Goal: Information Seeking & Learning: Check status

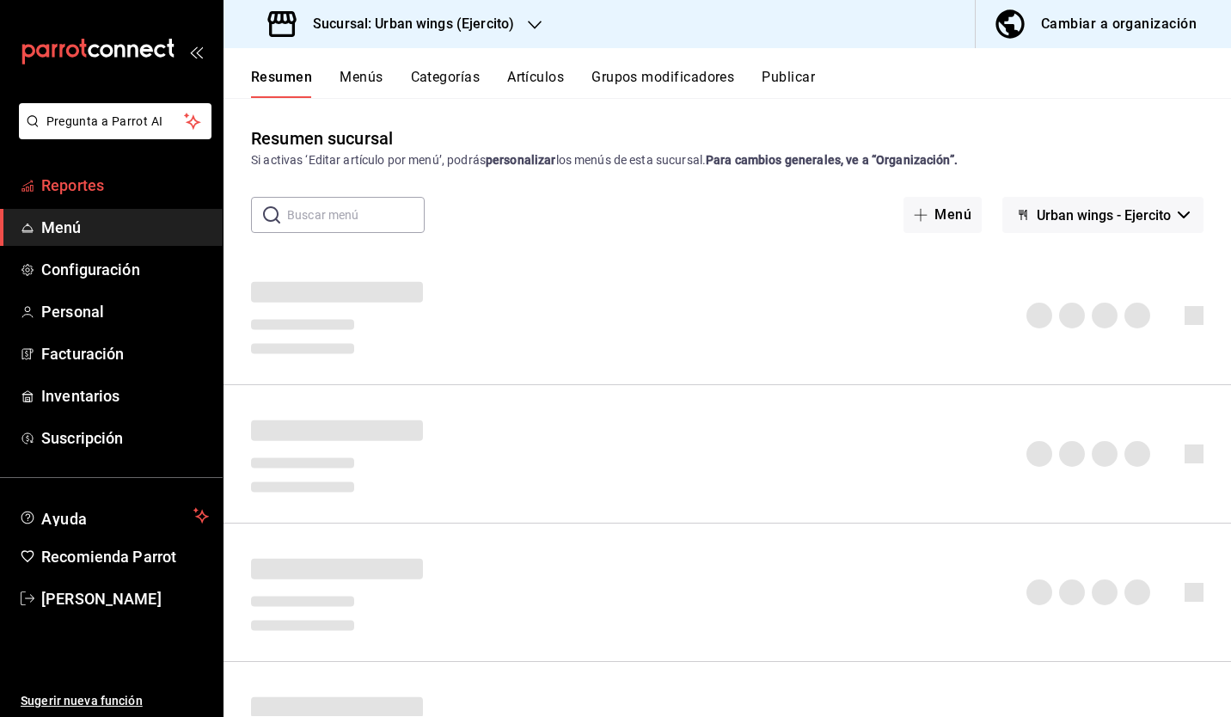
click at [143, 199] on link "Reportes" at bounding box center [111, 185] width 223 height 37
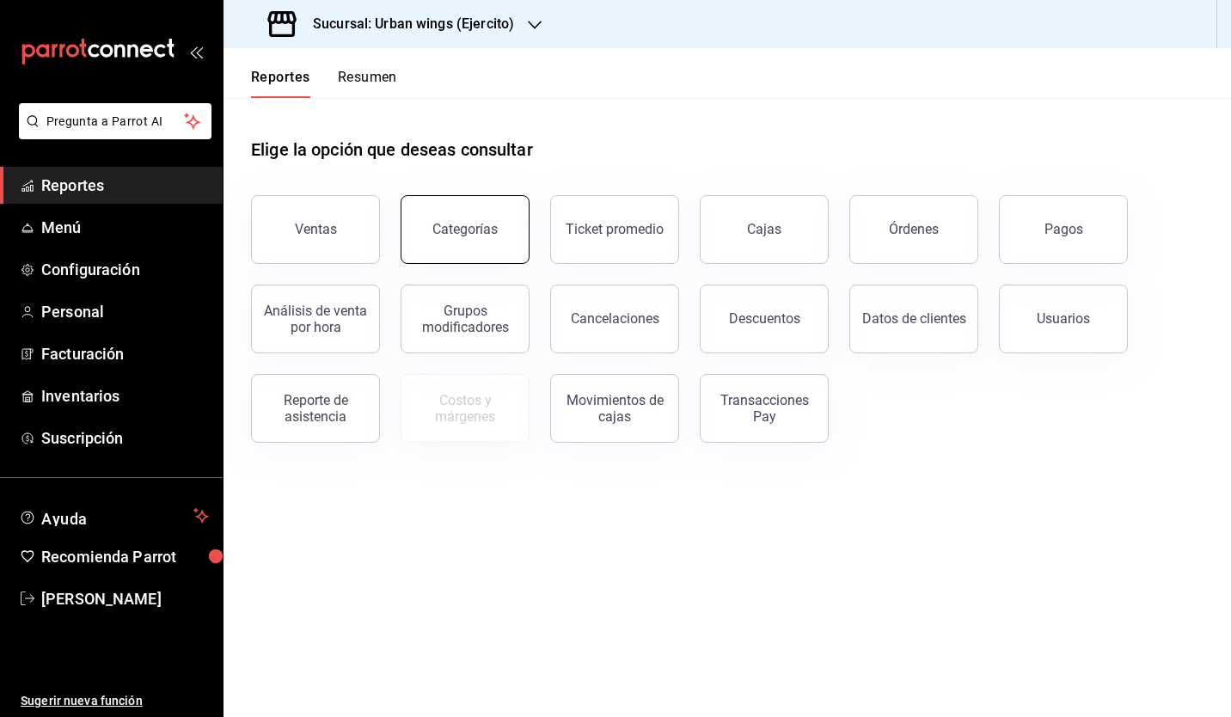
click at [430, 215] on button "Categorías" at bounding box center [465, 229] width 129 height 69
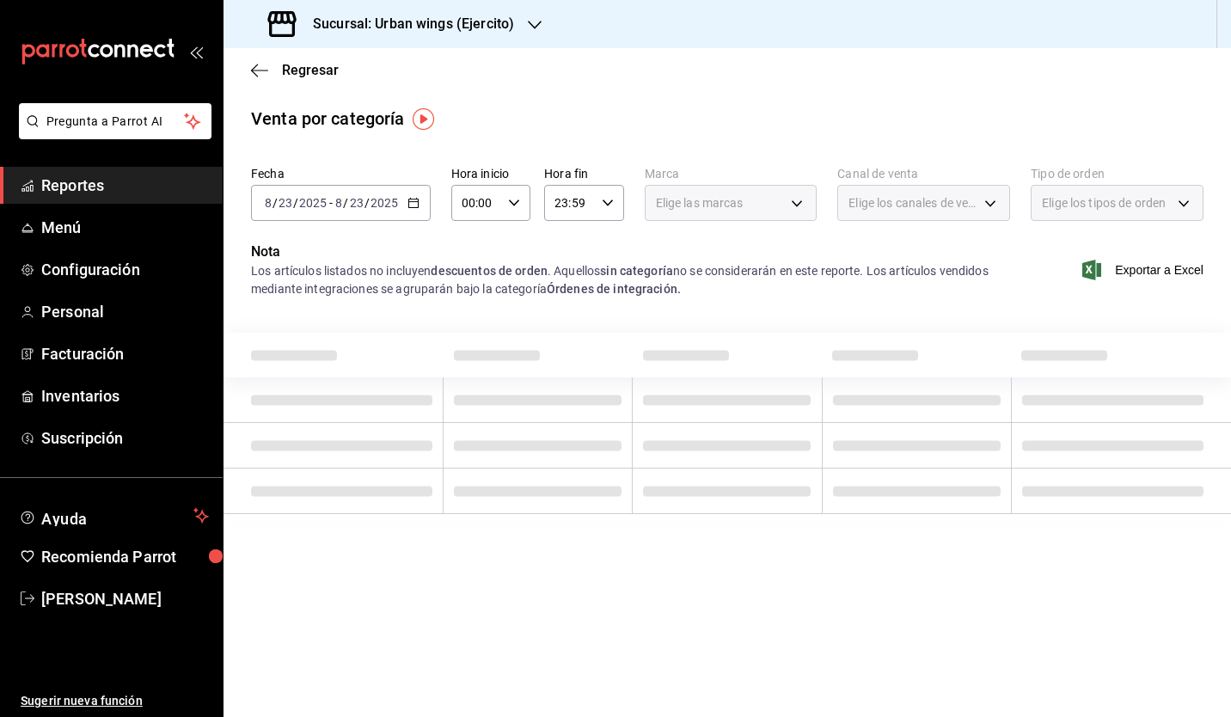
click at [93, 180] on span "Reportes" at bounding box center [125, 185] width 168 height 23
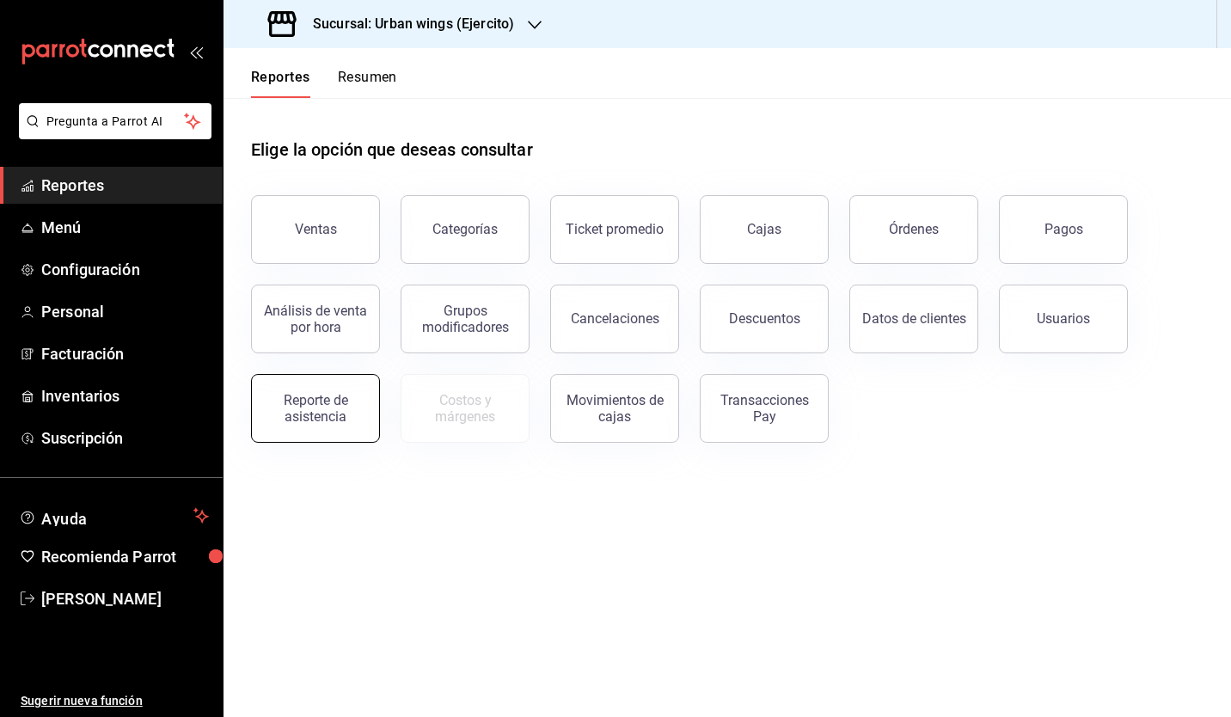
click at [302, 394] on div "Reporte de asistencia" at bounding box center [315, 408] width 107 height 33
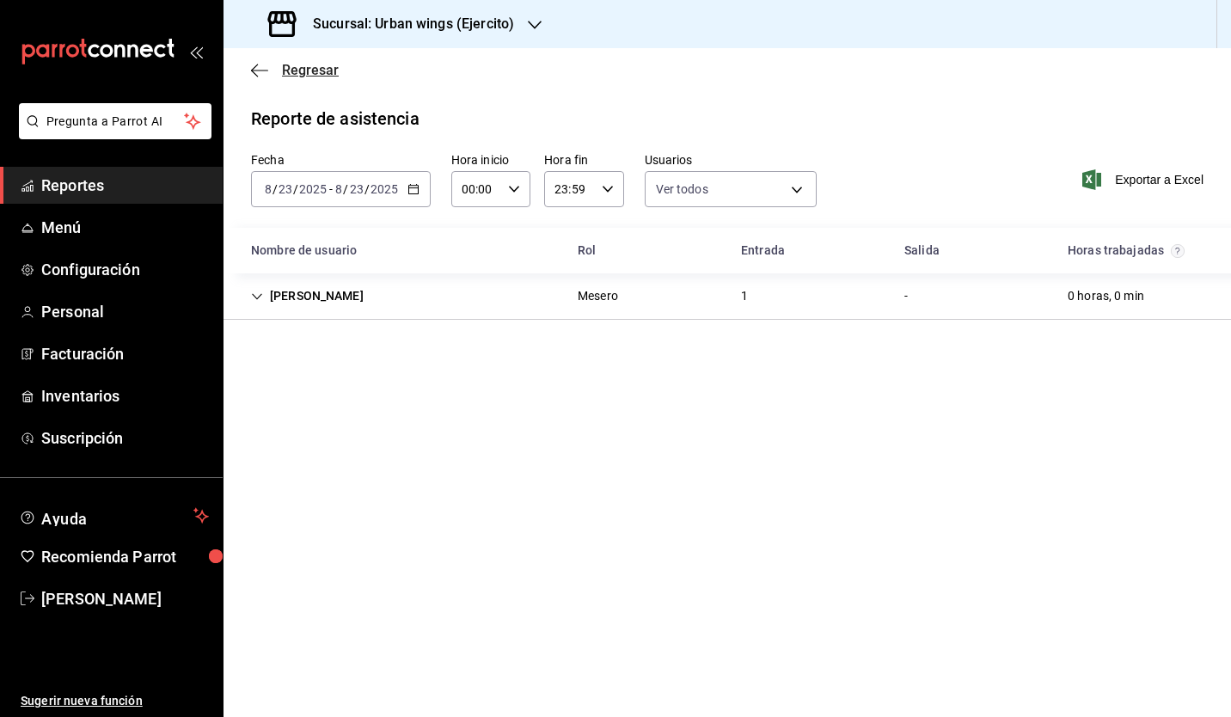
click at [251, 74] on icon "button" at bounding box center [259, 70] width 17 height 15
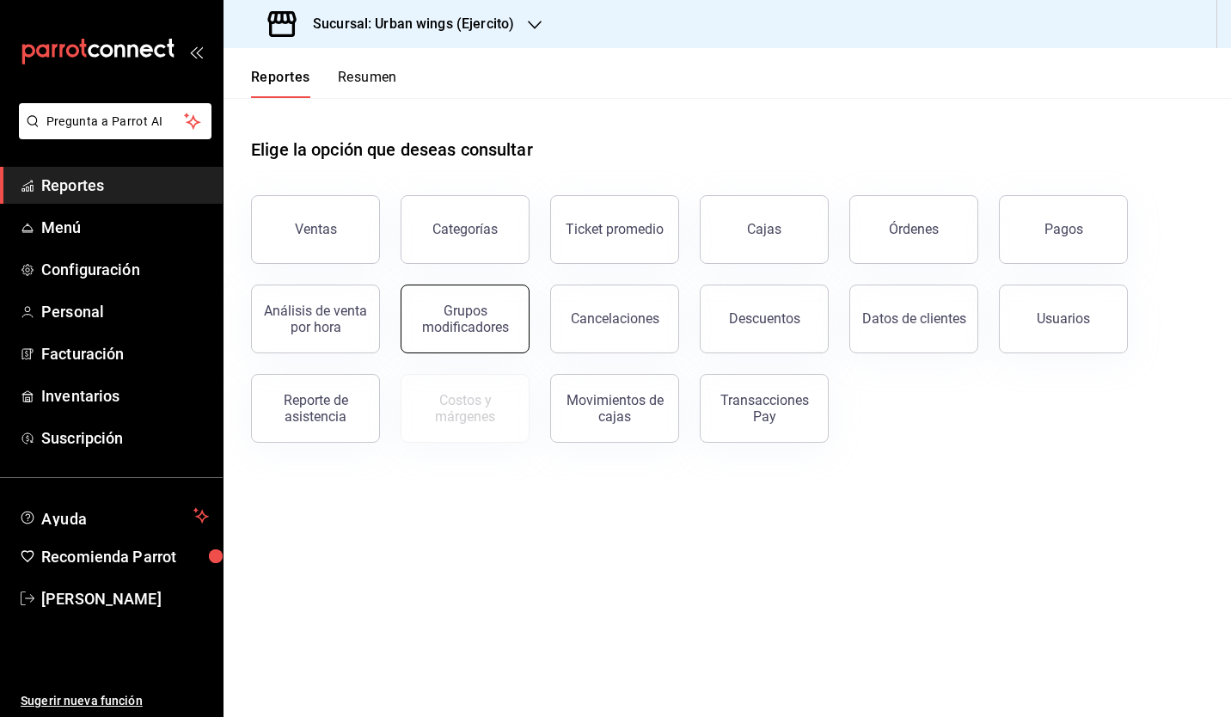
click at [428, 310] on div "Grupos modificadores" at bounding box center [465, 319] width 107 height 33
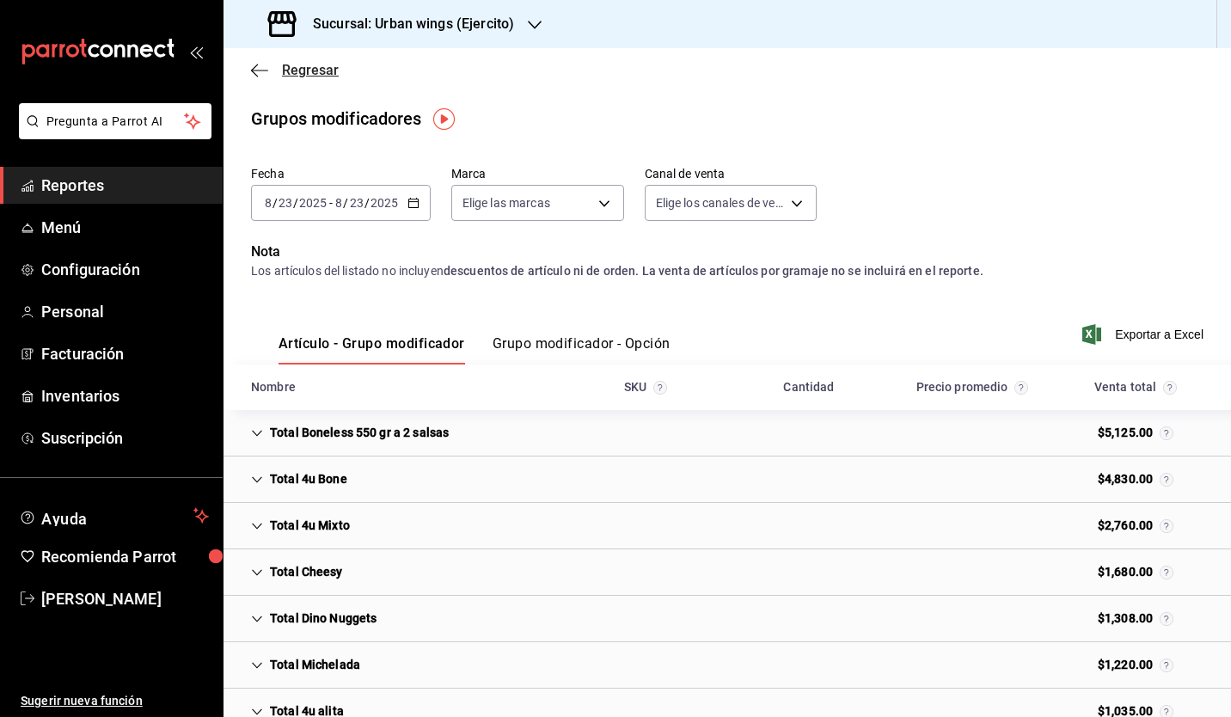
click at [258, 65] on icon "button" at bounding box center [259, 70] width 17 height 15
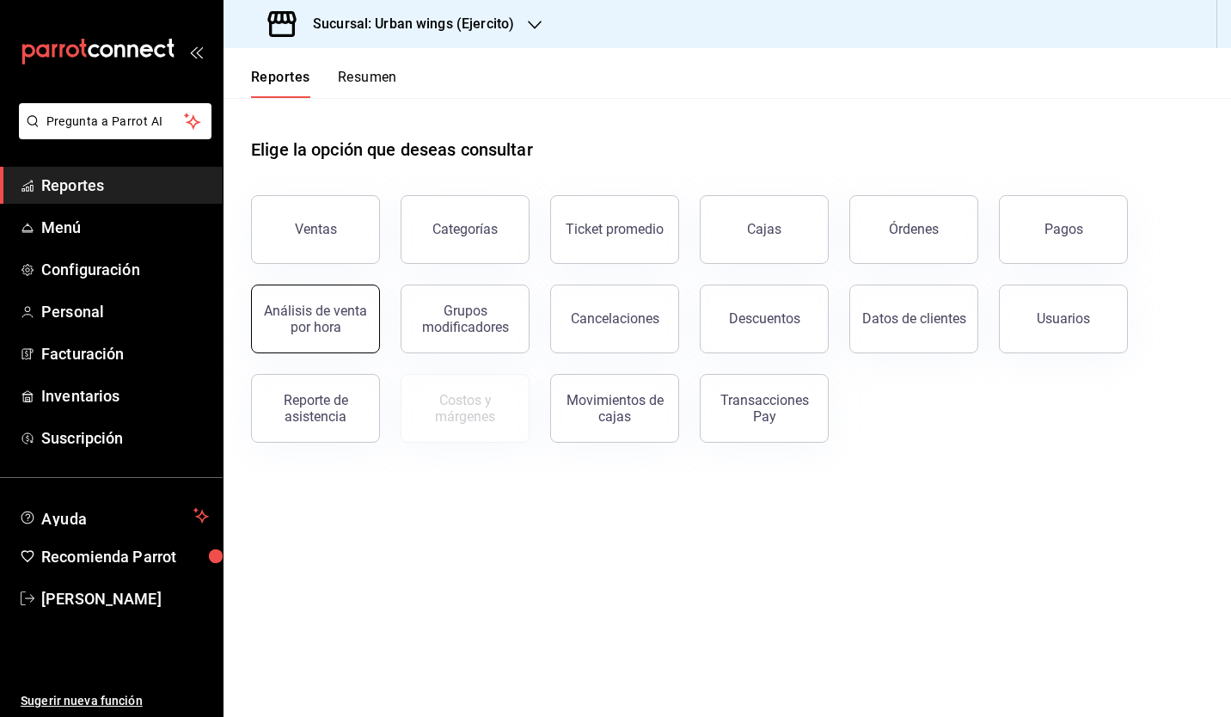
click at [337, 326] on div "Análisis de venta por hora" at bounding box center [315, 319] width 107 height 33
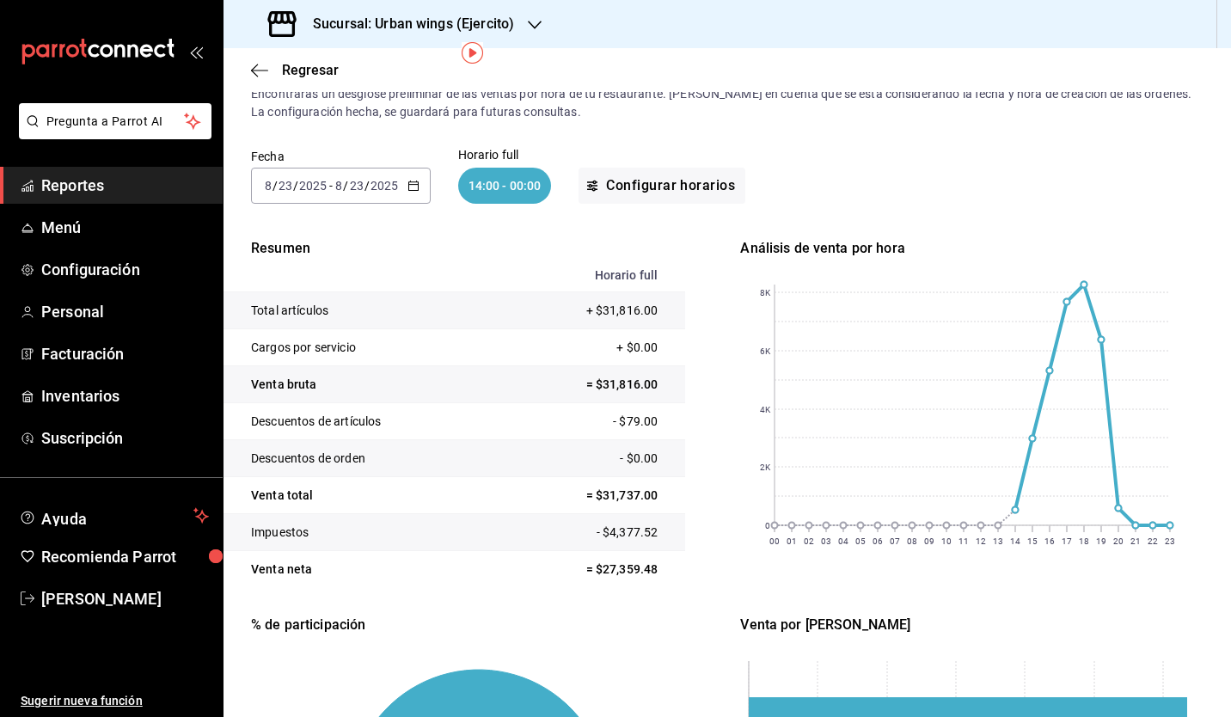
scroll to position [64, 0]
click at [255, 70] on icon "button" at bounding box center [259, 70] width 17 height 1
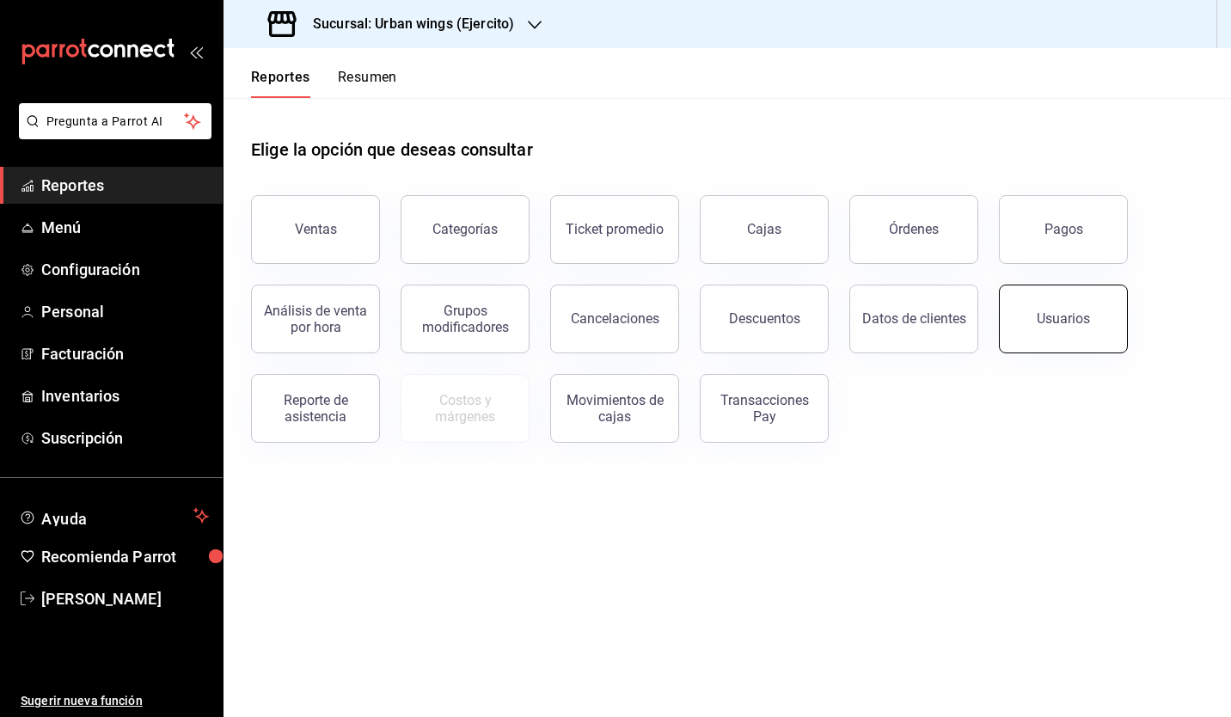
click at [1066, 327] on button "Usuarios" at bounding box center [1063, 318] width 129 height 69
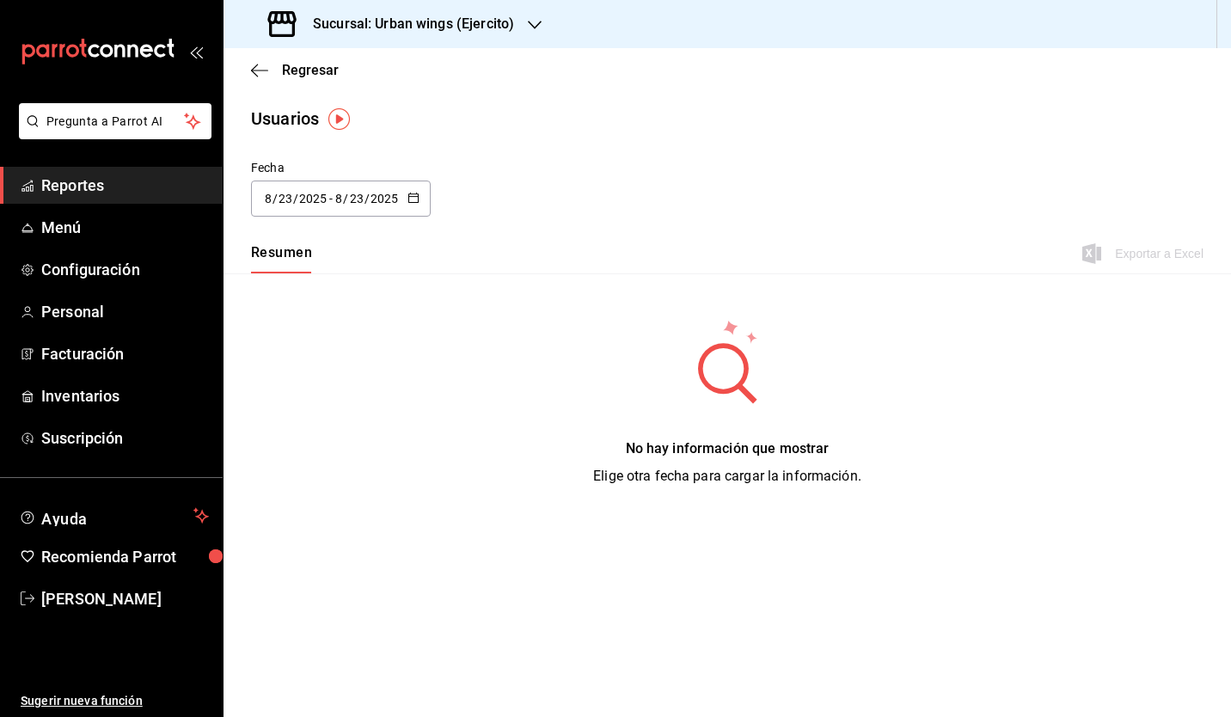
click at [414, 206] on div "[DATE] [DATE] - [DATE] [DATE]" at bounding box center [341, 198] width 180 height 36
click at [339, 439] on li "Rango de fechas" at bounding box center [332, 446] width 162 height 39
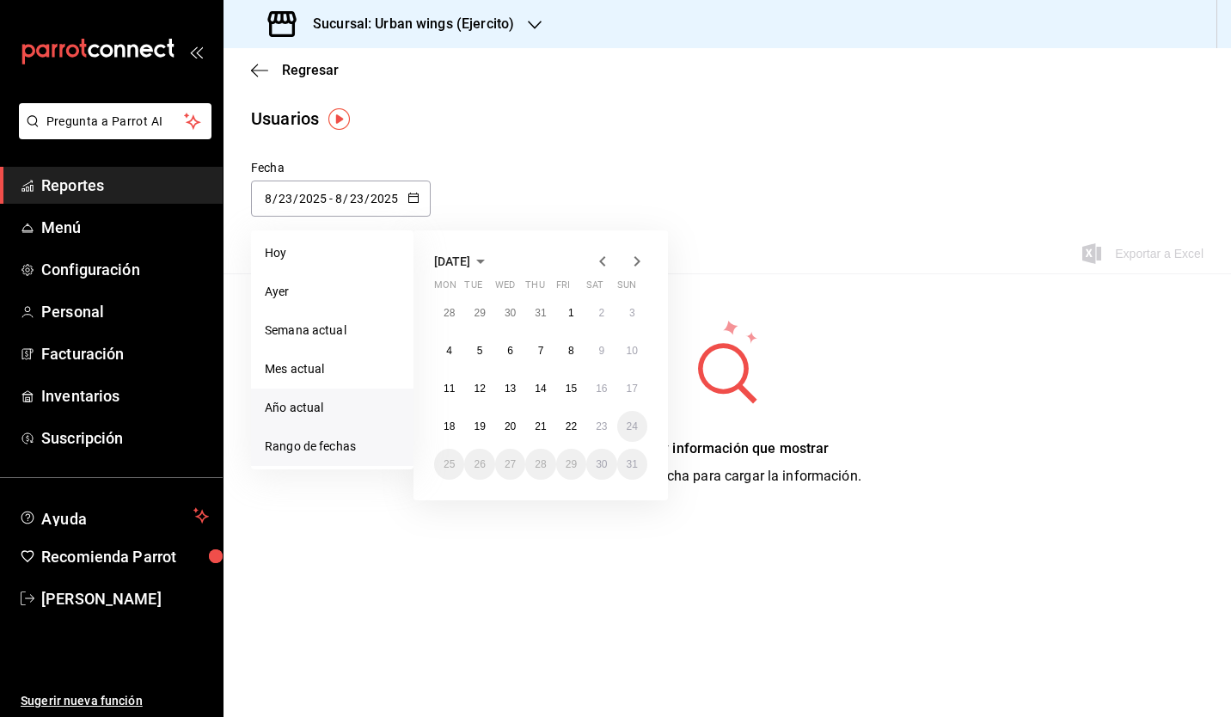
click at [302, 409] on li "Año actual" at bounding box center [332, 407] width 162 height 39
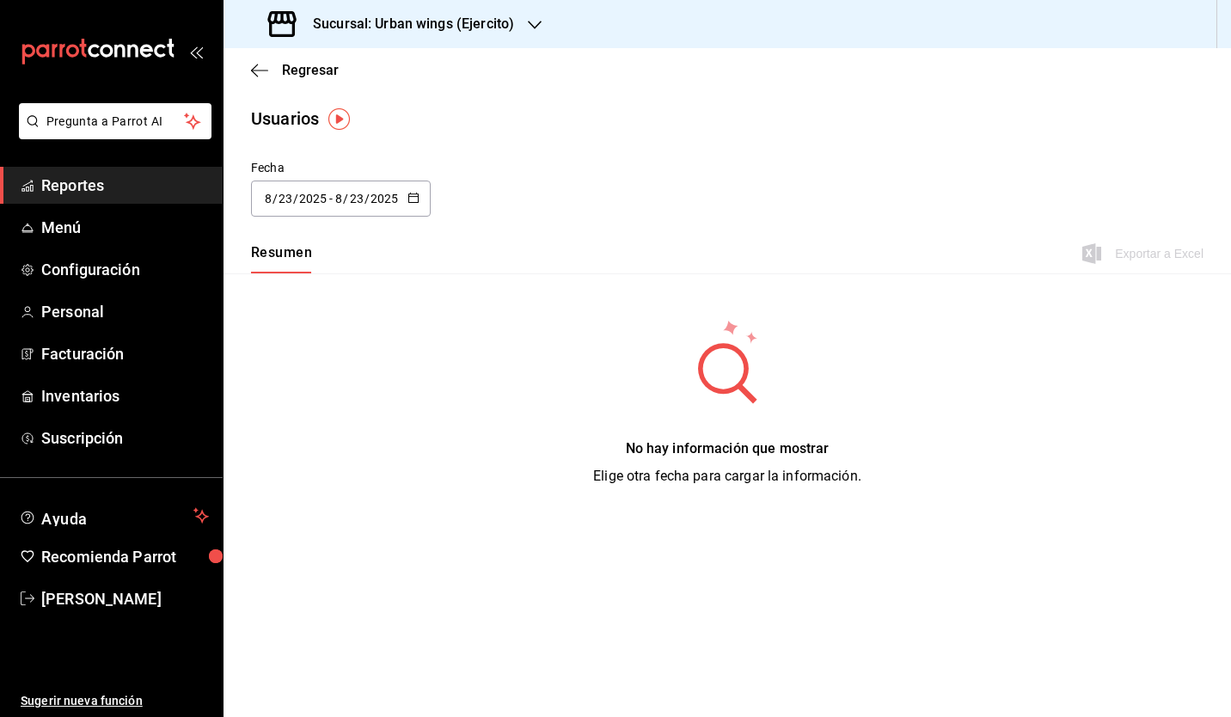
type input "[DATE]"
type input "1"
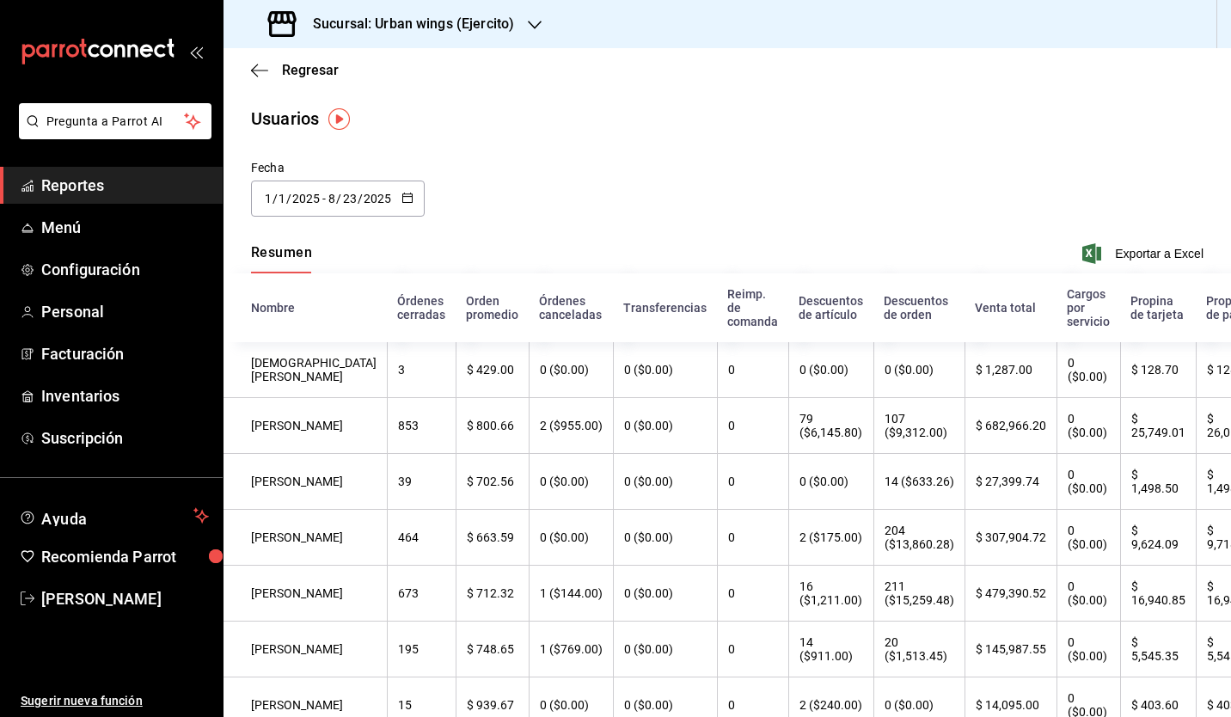
click at [409, 198] on \(Stroke\) "button" at bounding box center [407, 197] width 10 height 9
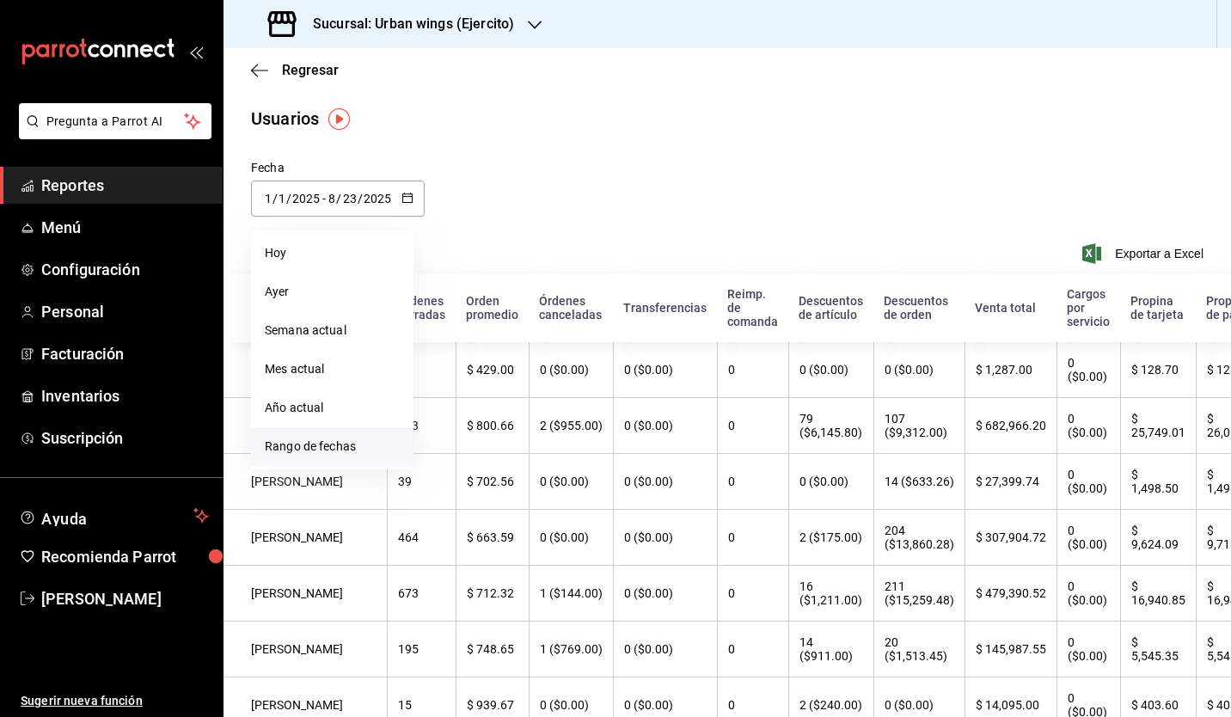
click at [349, 443] on li "Rango de fechas" at bounding box center [332, 446] width 162 height 39
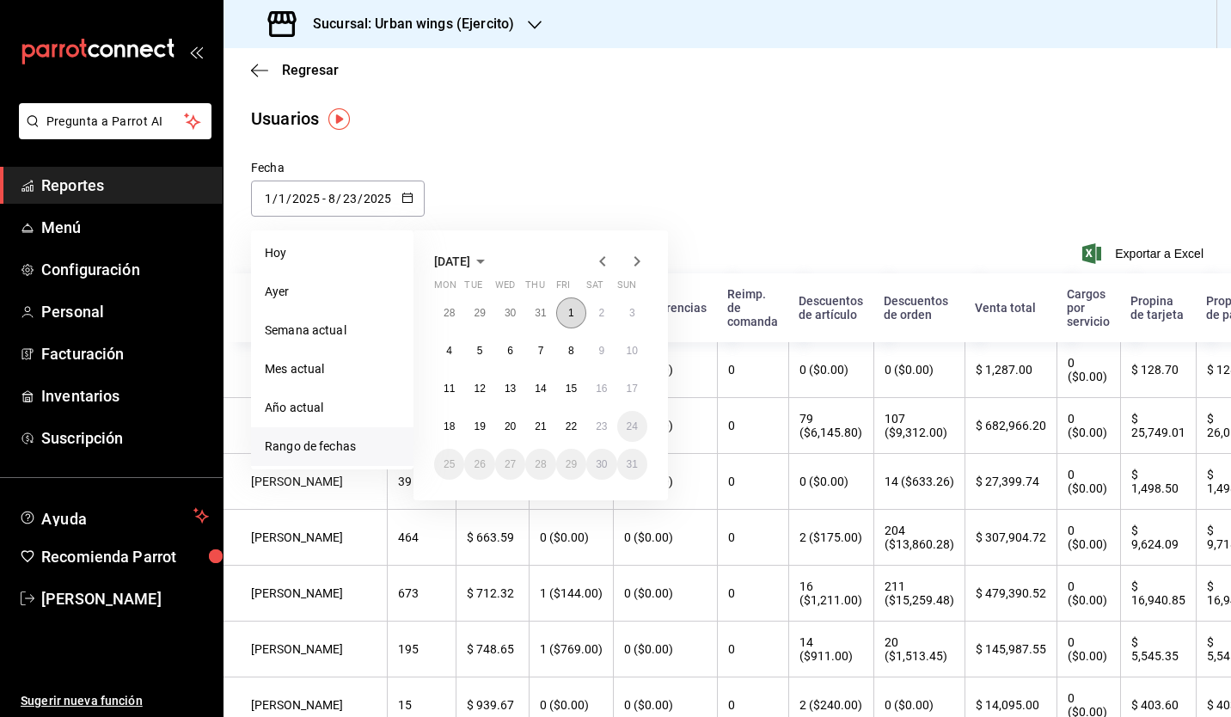
click at [572, 315] on abbr "1" at bounding box center [571, 313] width 6 height 12
click at [595, 426] on button "23" at bounding box center [601, 426] width 30 height 31
type input "[DATE]"
type input "8"
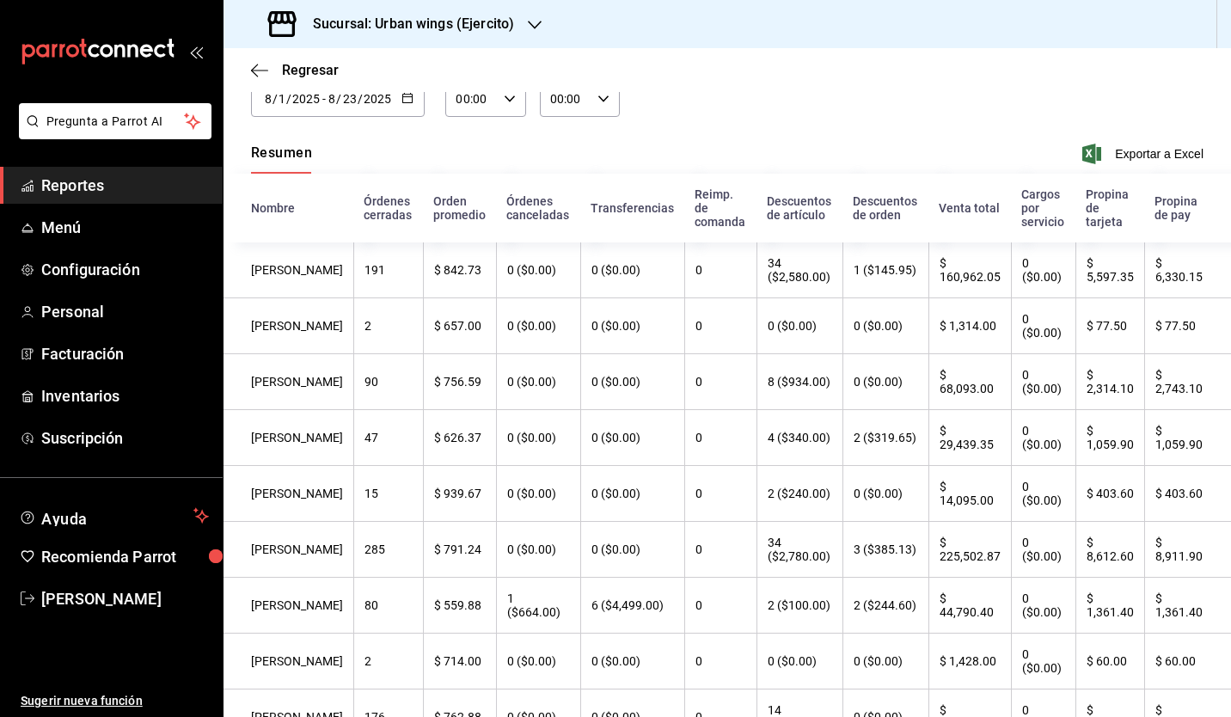
scroll to position [100, 0]
click at [1106, 570] on th "$ 8,612.60" at bounding box center [1110, 550] width 70 height 56
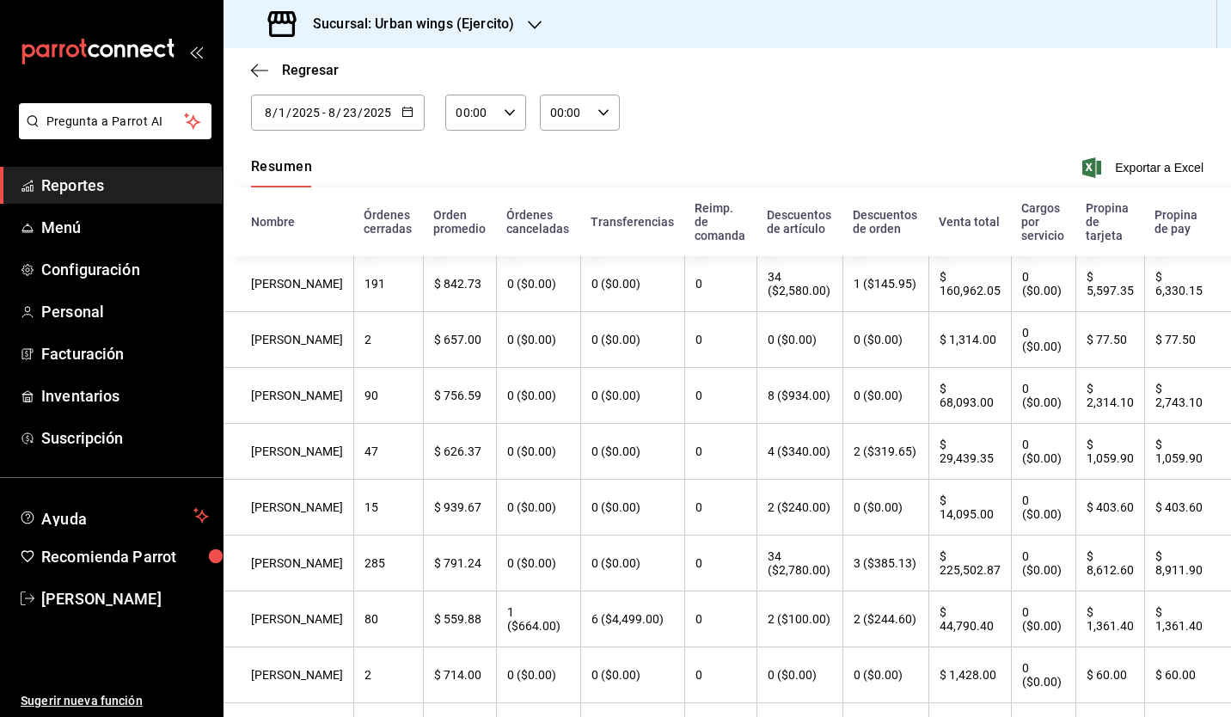
scroll to position [84, 0]
click at [405, 106] on div "[DATE] [DATE] - [DATE] [DATE]" at bounding box center [338, 114] width 174 height 36
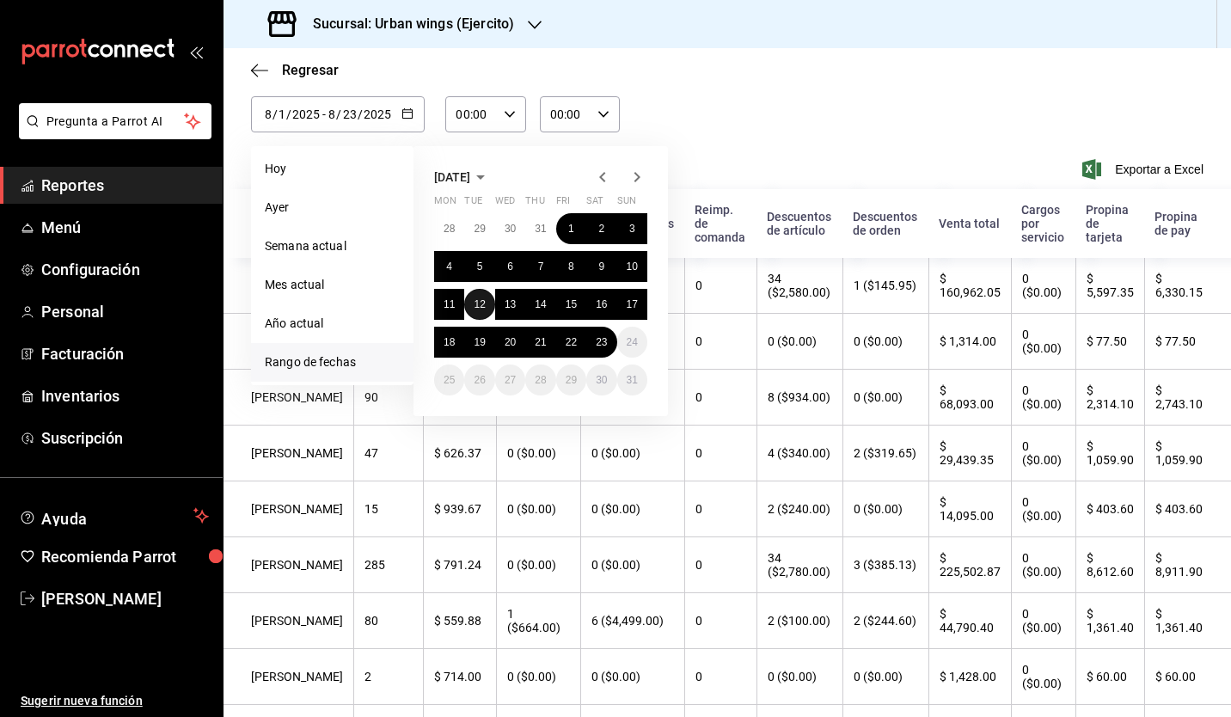
click at [477, 303] on abbr "12" at bounding box center [479, 304] width 11 height 12
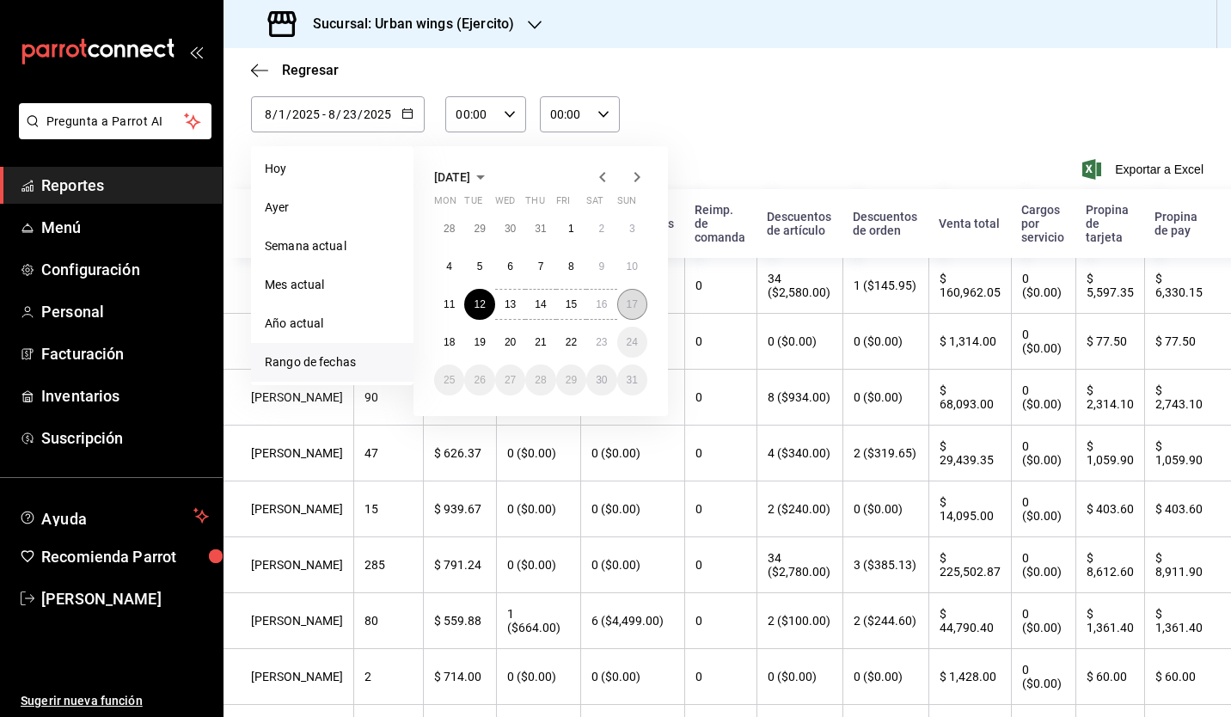
click at [627, 311] on button "17" at bounding box center [632, 304] width 30 height 31
type input "[DATE]"
type input "12"
type input "[DATE]"
type input "17"
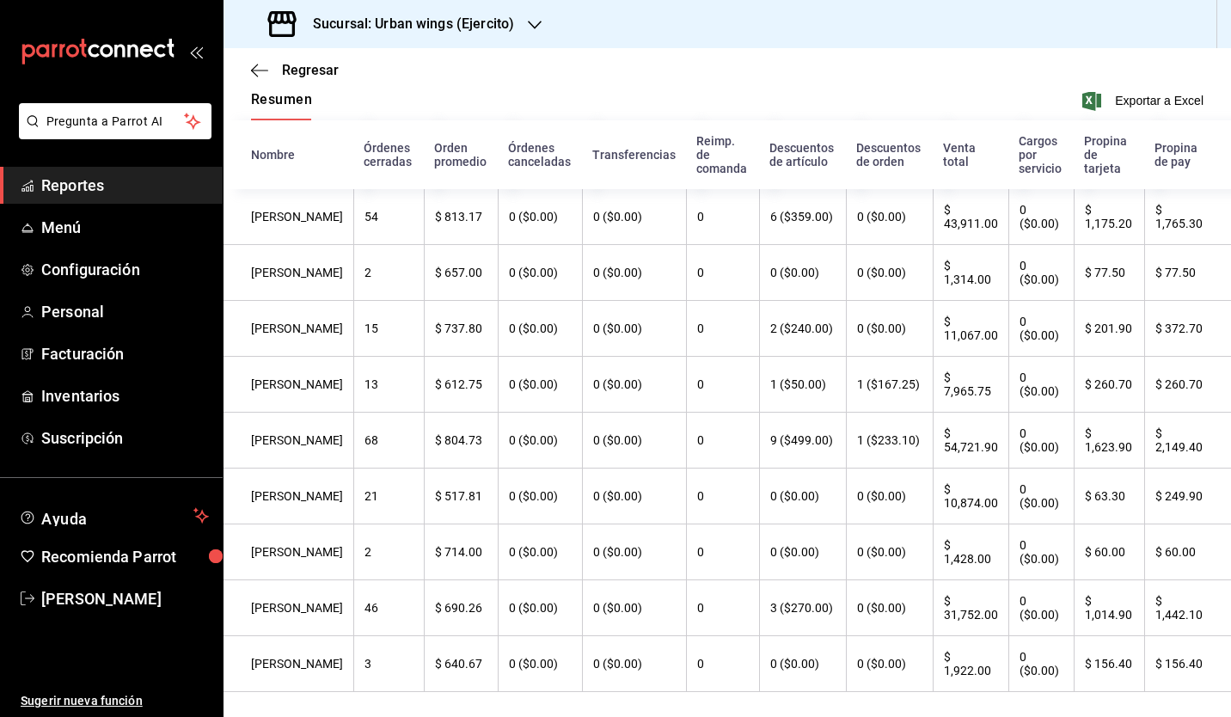
scroll to position [154, 0]
